Goal: Task Accomplishment & Management: Use online tool/utility

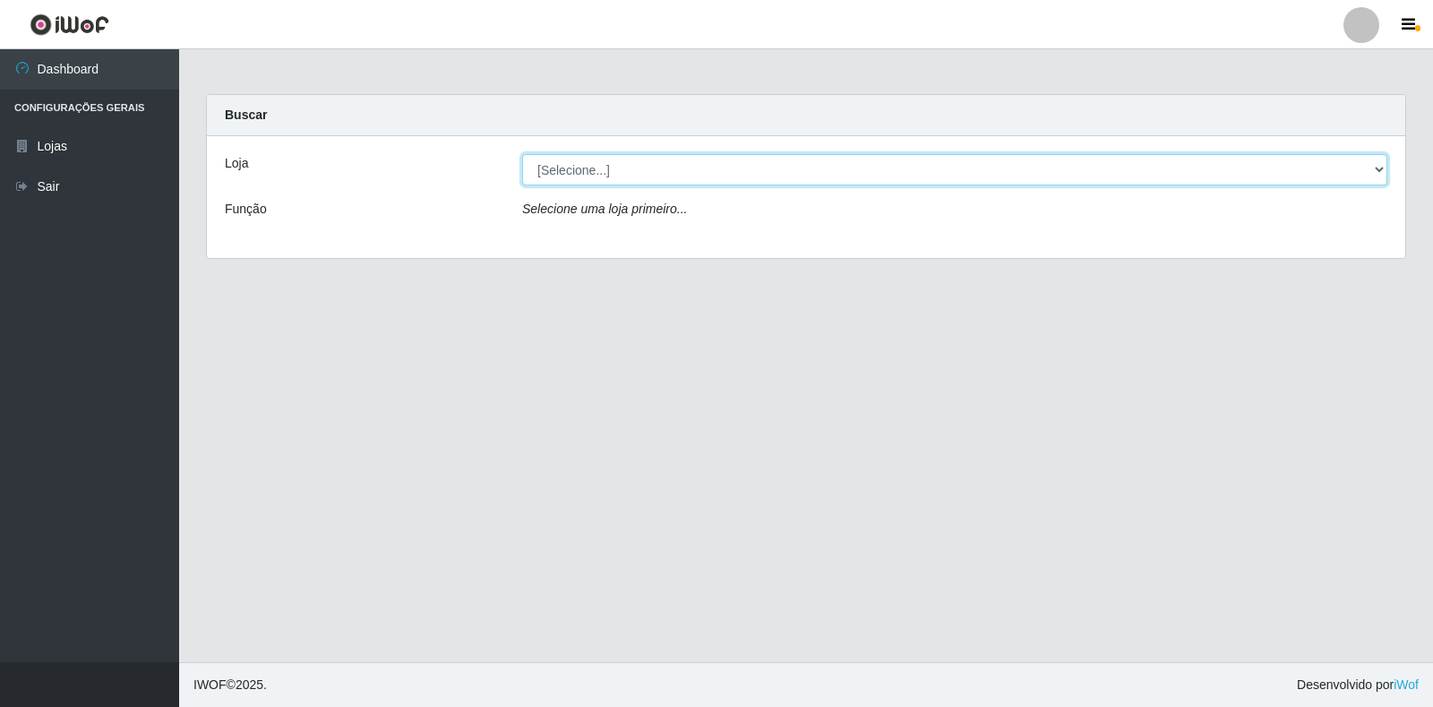
click at [827, 173] on select "[Selecione...] Atacado Vem - Loja 30 Laranjeiras Velha" at bounding box center [954, 169] width 865 height 31
select select "495"
click at [522, 154] on select "[Selecione...] Atacado Vem - Loja 30 Laranjeiras Velha" at bounding box center [954, 169] width 865 height 31
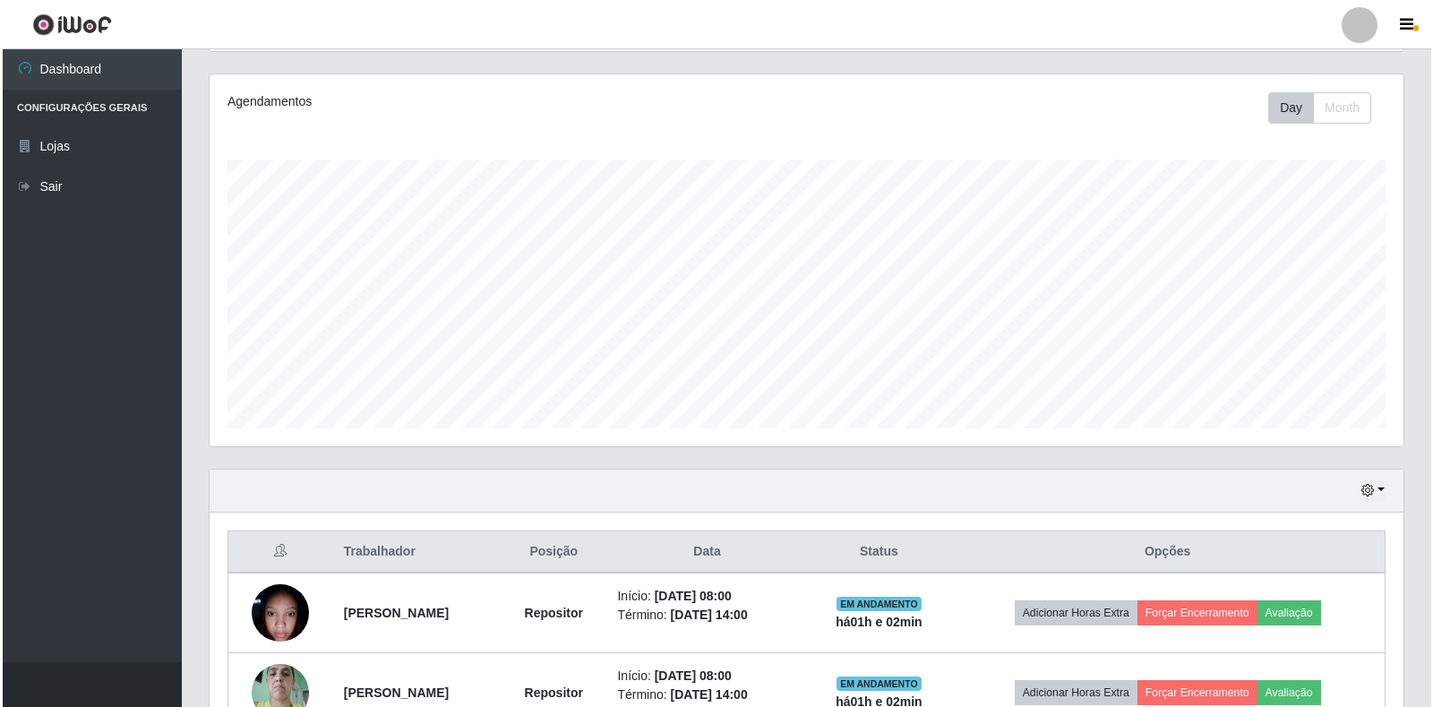
scroll to position [537, 0]
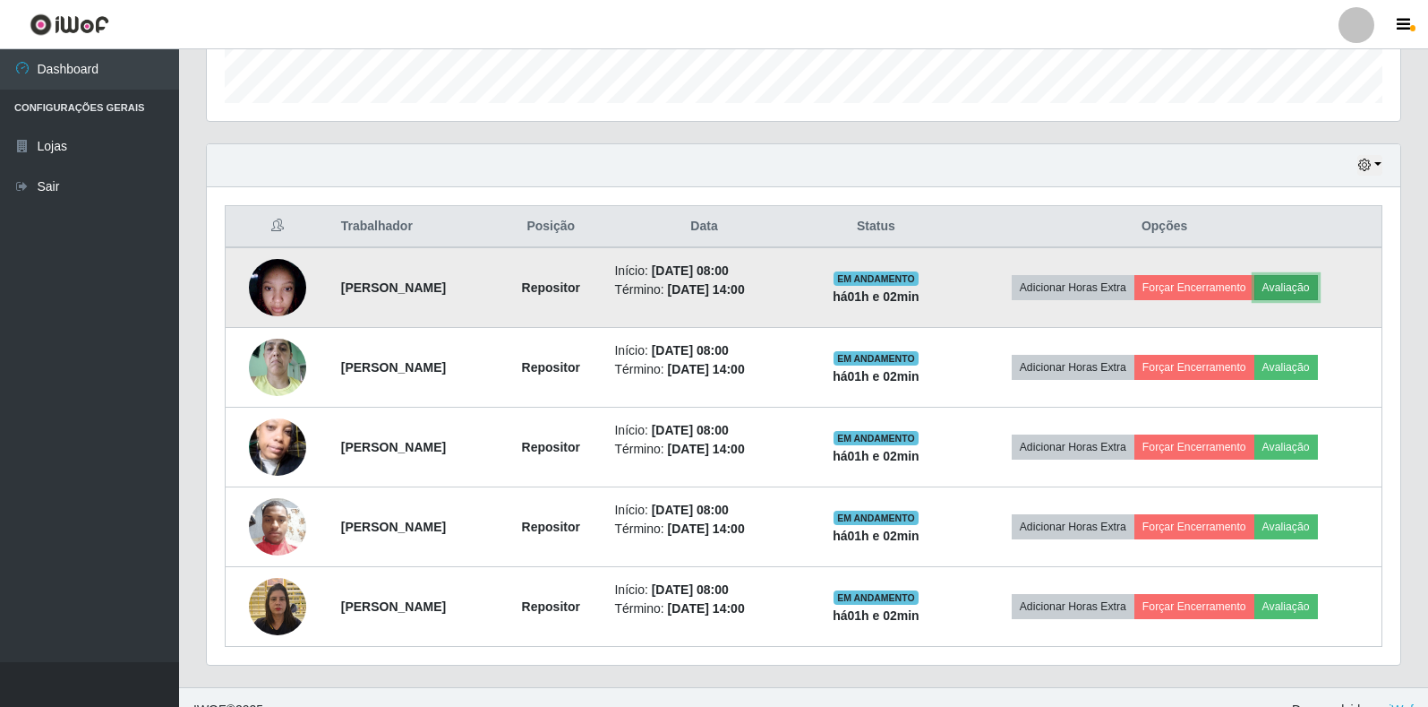
click at [1291, 282] on button "Avaliação" at bounding box center [1287, 287] width 64 height 25
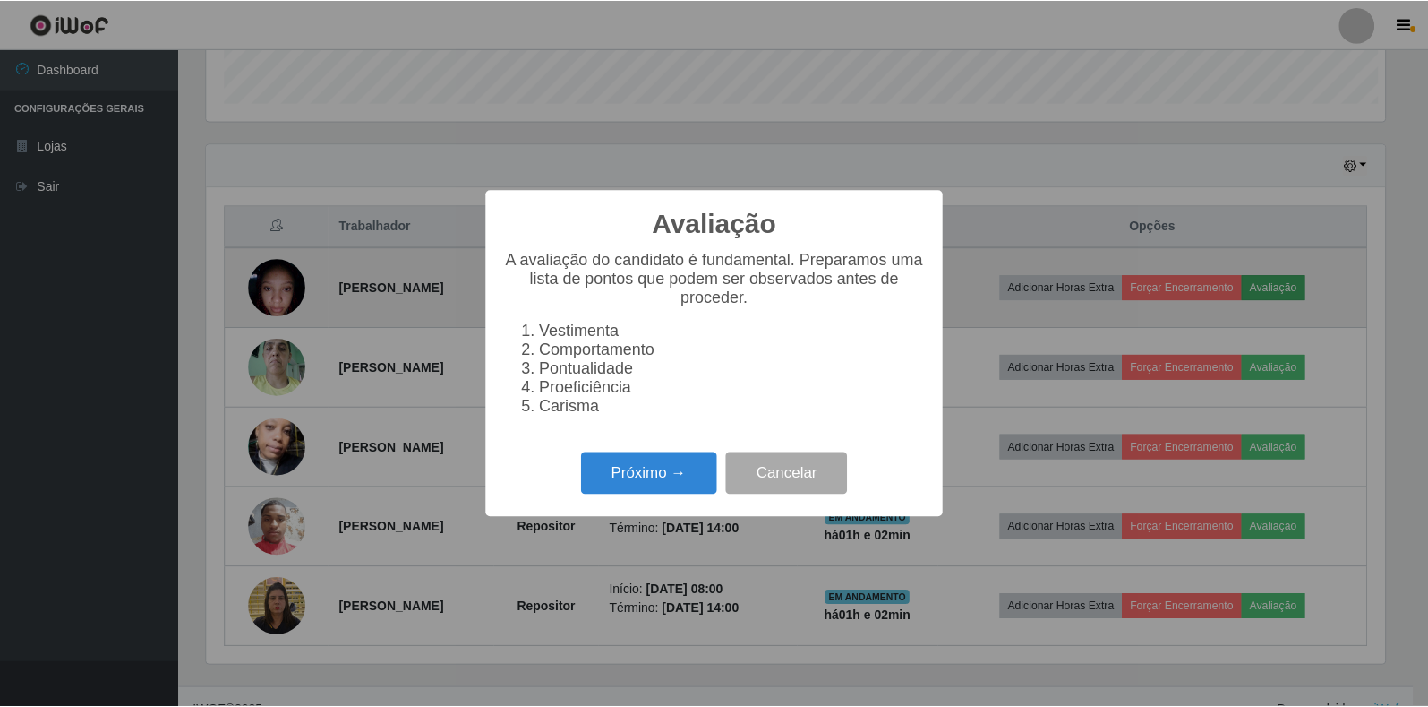
scroll to position [372, 1183]
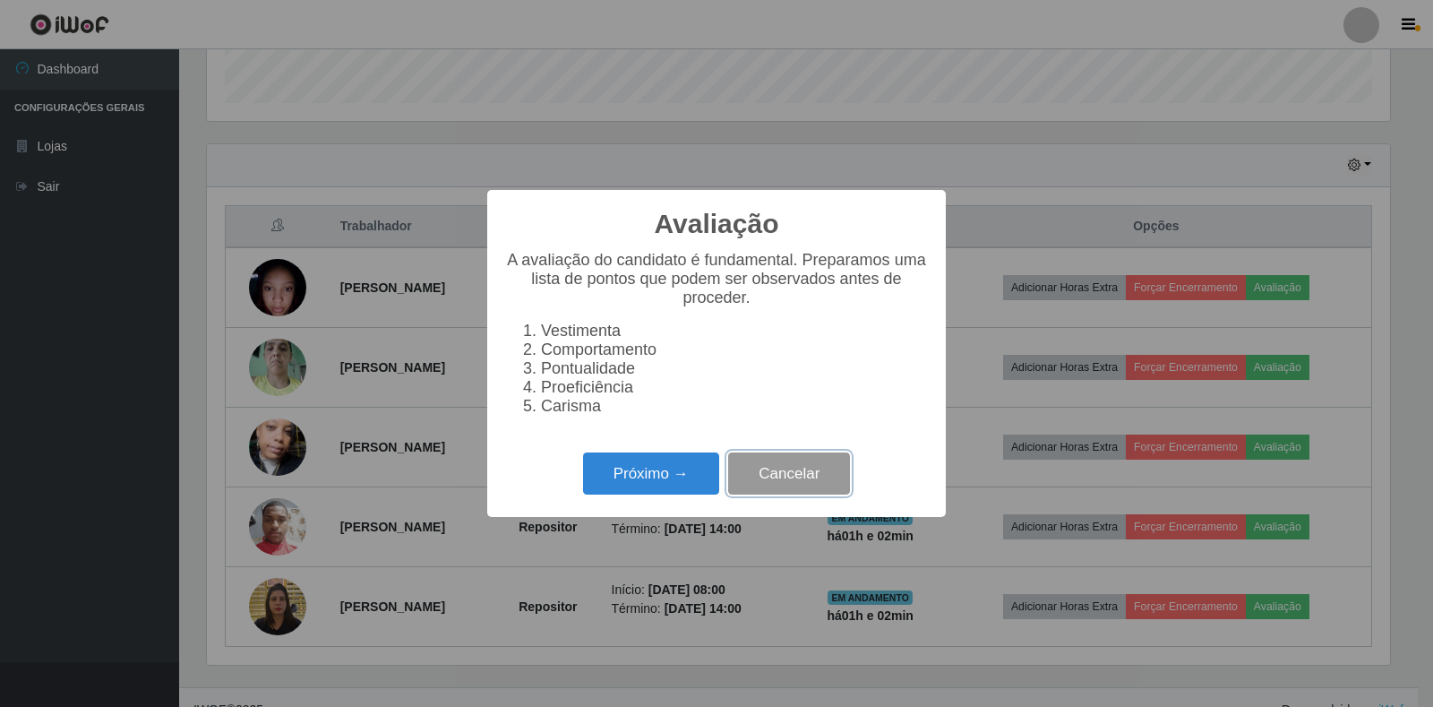
click at [780, 482] on button "Cancelar" at bounding box center [789, 473] width 122 height 42
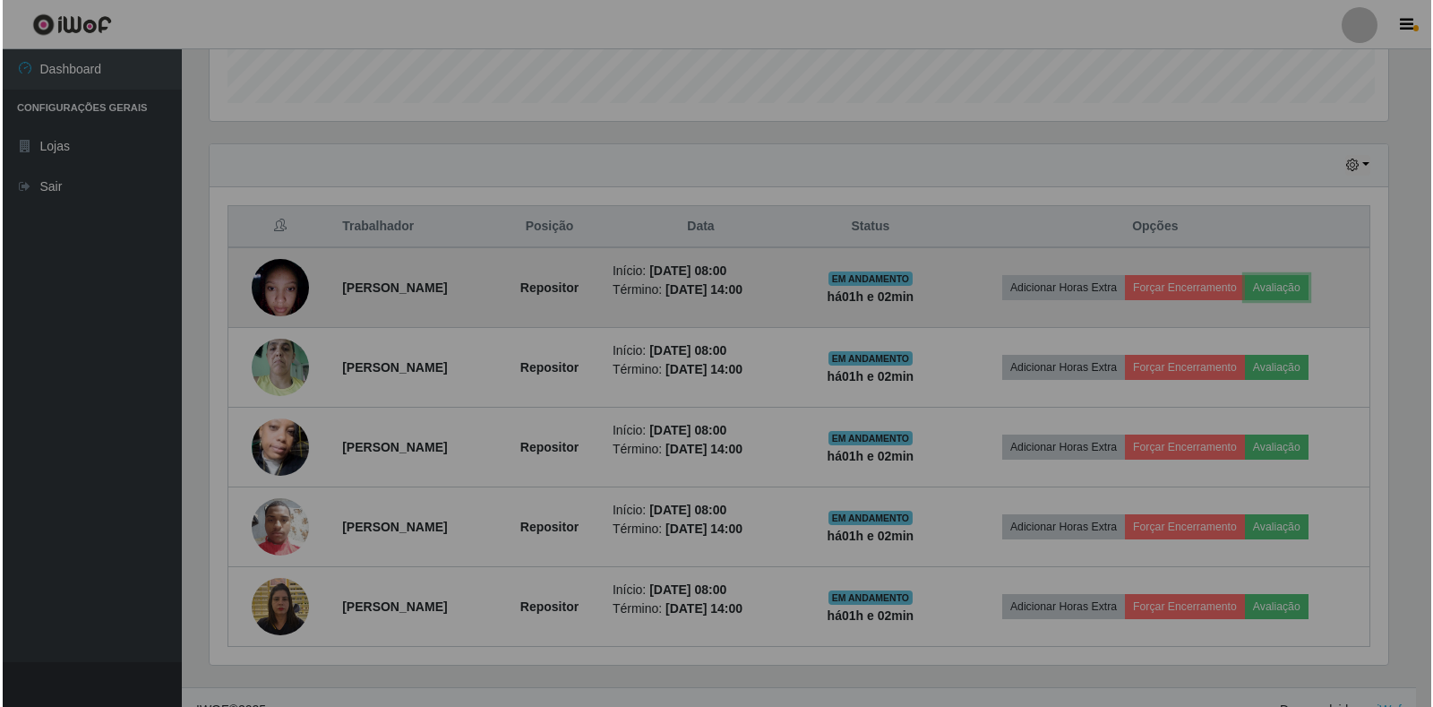
scroll to position [372, 1194]
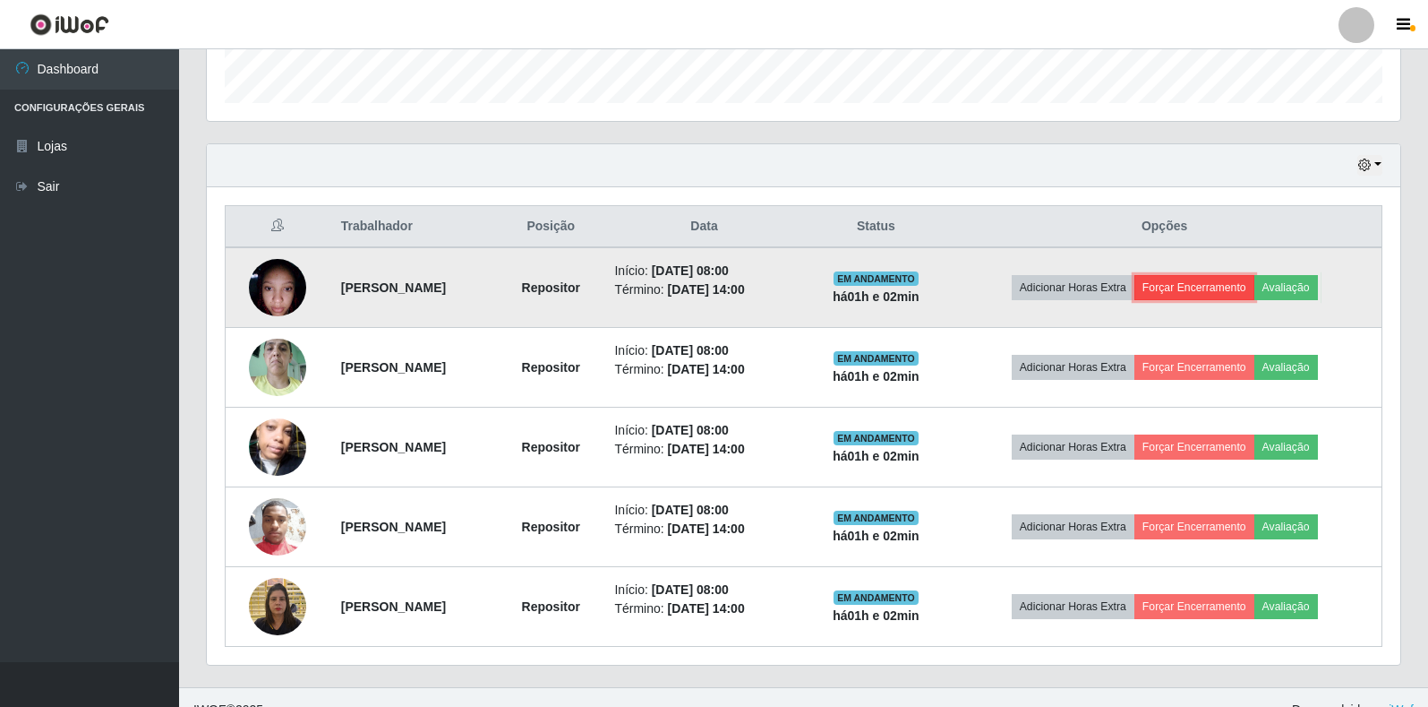
click at [1202, 290] on button "Forçar Encerramento" at bounding box center [1195, 287] width 120 height 25
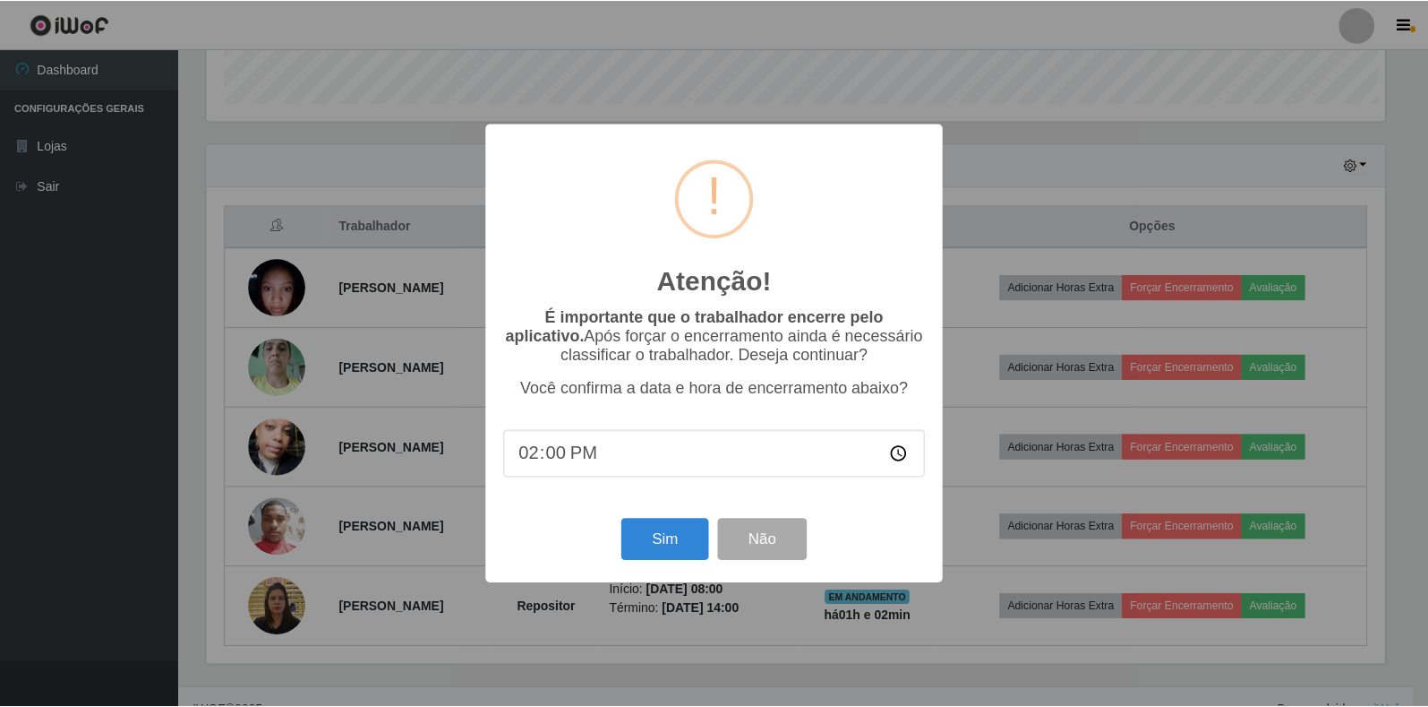
scroll to position [372, 1183]
drag, startPoint x: 613, startPoint y: 461, endPoint x: 502, endPoint y: 457, distance: 110.3
click at [502, 457] on div "Atenção! × É importante que o trabalhador encerre pelo aplicativo. Após forçar …" at bounding box center [716, 353] width 459 height 459
type input "09:00"
click at [682, 550] on button "Sim" at bounding box center [666, 540] width 87 height 42
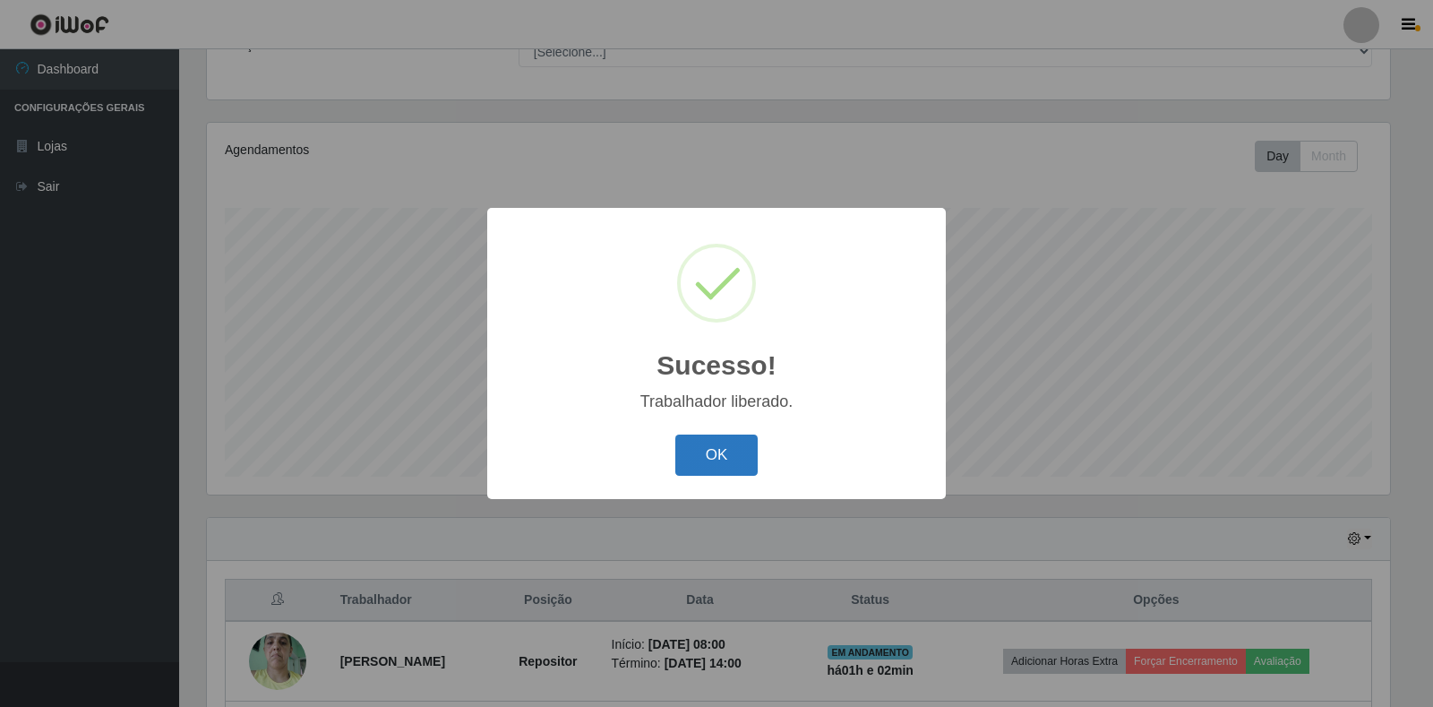
click at [702, 468] on button "OK" at bounding box center [716, 455] width 83 height 42
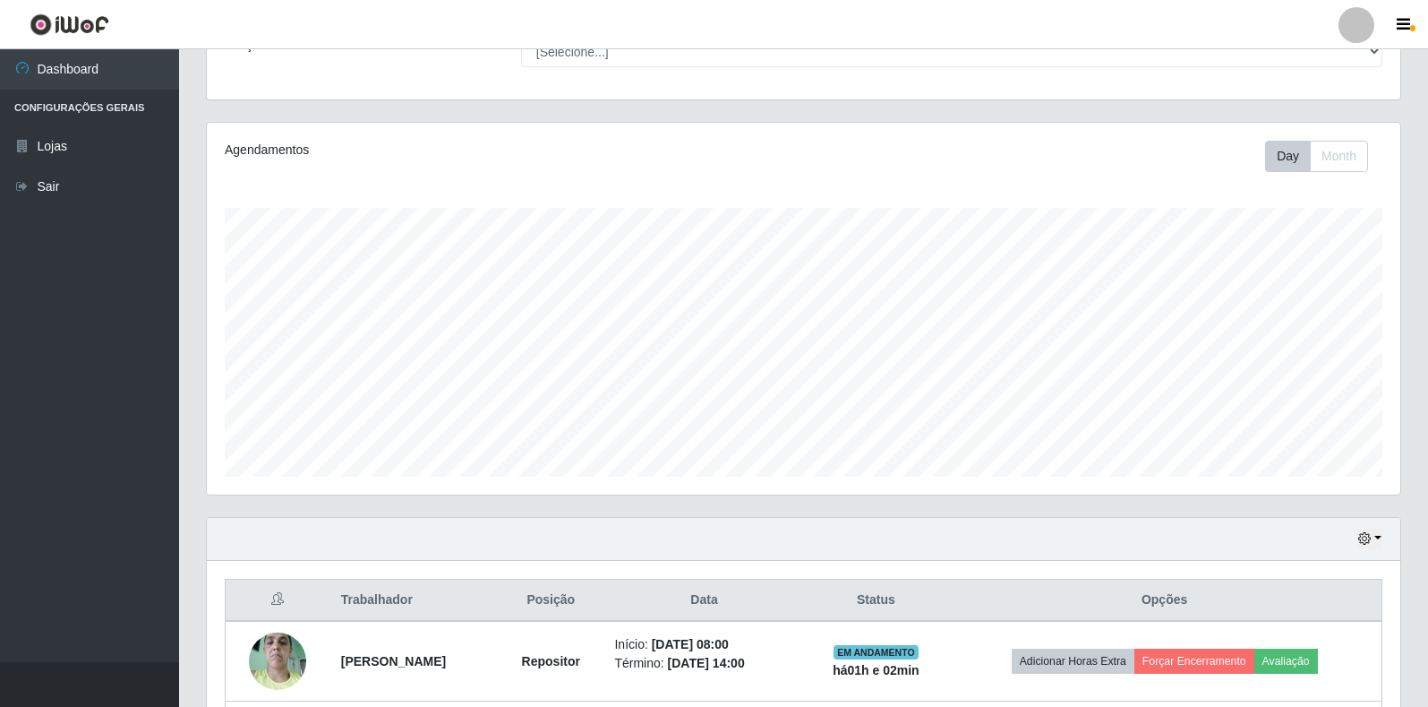
scroll to position [483, 0]
